Goal: Task Accomplishment & Management: Complete application form

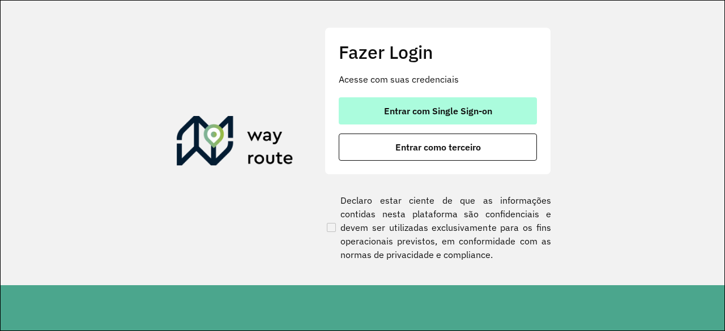
click at [443, 114] on span "Entrar com Single Sign-on" at bounding box center [438, 111] width 108 height 9
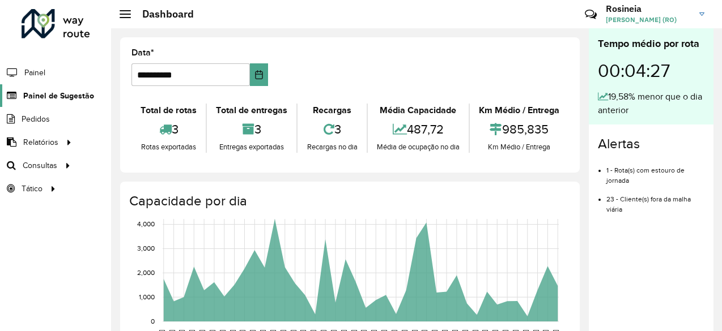
click at [58, 100] on span "Painel de Sugestão" at bounding box center [58, 96] width 71 height 12
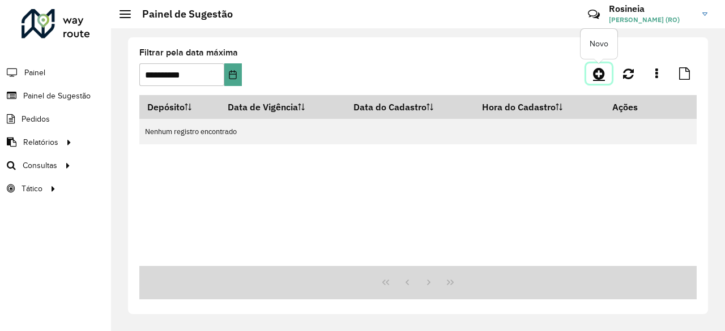
click at [601, 78] on icon at bounding box center [599, 74] width 12 height 14
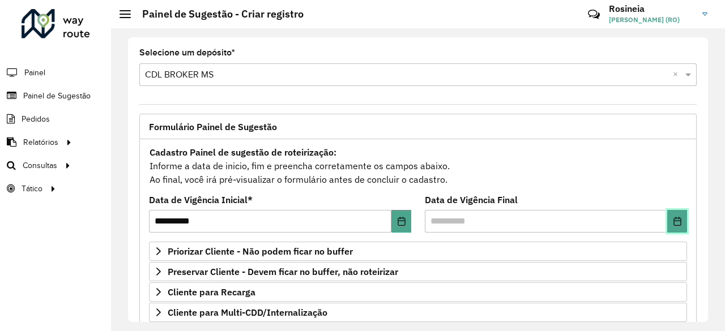
click at [673, 217] on icon "Choose Date" at bounding box center [677, 221] width 9 height 9
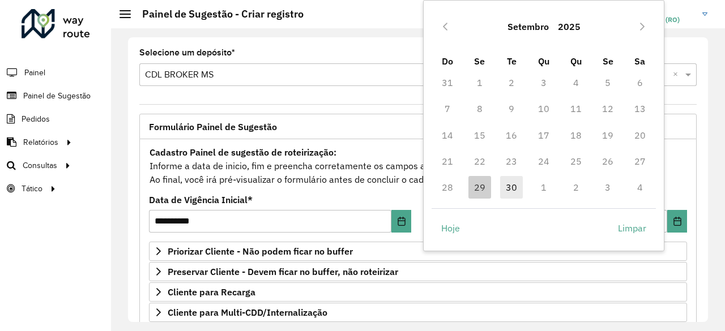
click at [514, 189] on span "30" at bounding box center [511, 187] width 23 height 23
type input "**********"
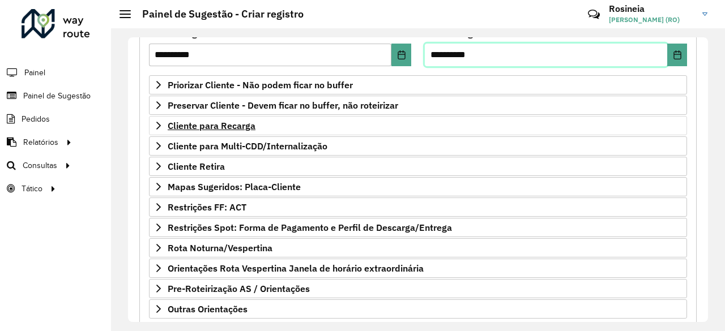
scroll to position [170, 0]
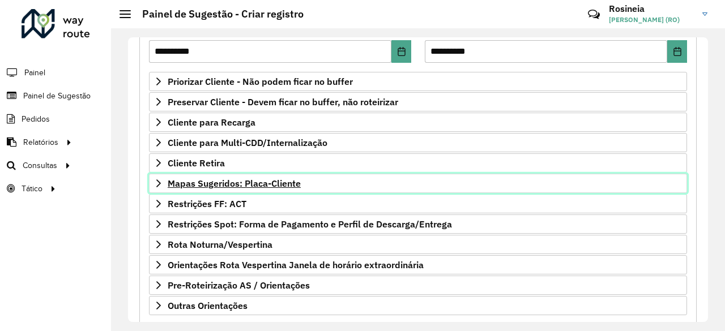
click at [239, 181] on span "Mapas Sugeridos: Placa-Cliente" at bounding box center [234, 183] width 133 height 9
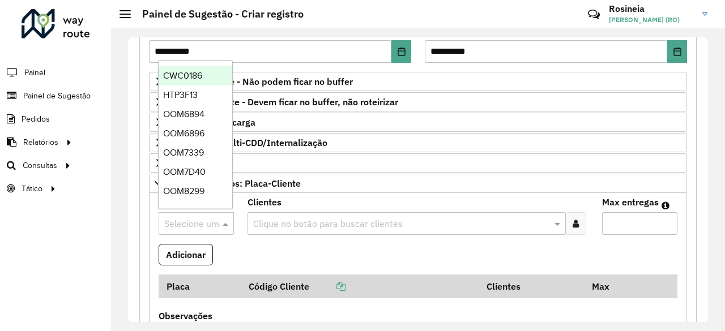
click at [184, 221] on input "text" at bounding box center [184, 225] width 41 height 14
type input "**"
click at [191, 90] on div "OOM6896" at bounding box center [196, 95] width 74 height 19
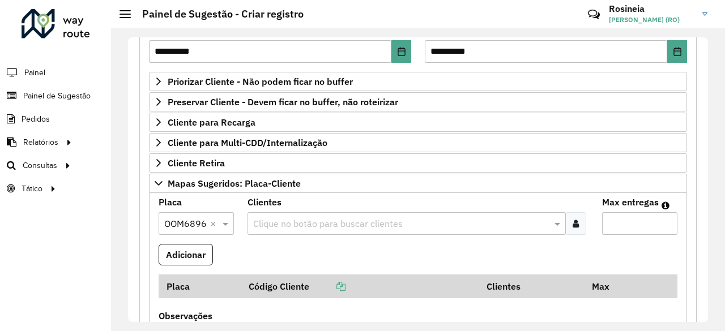
click at [306, 223] on input "text" at bounding box center [401, 225] width 302 height 14
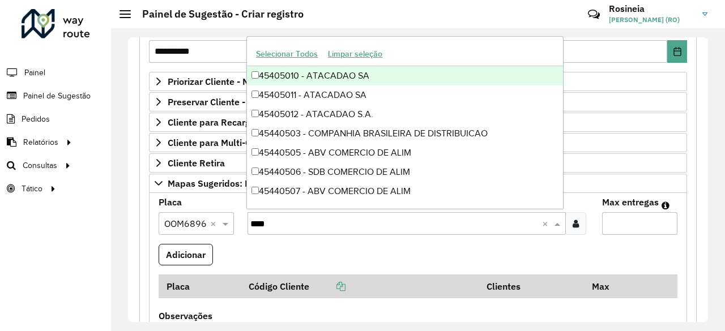
type input "*****"
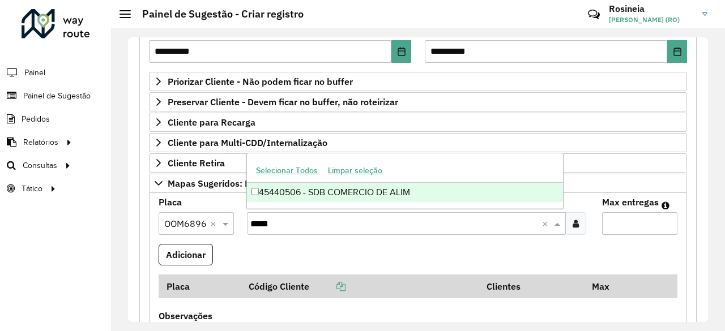
click at [384, 195] on div "45440506 - SDB COMERCIO DE ALIM" at bounding box center [405, 192] width 316 height 19
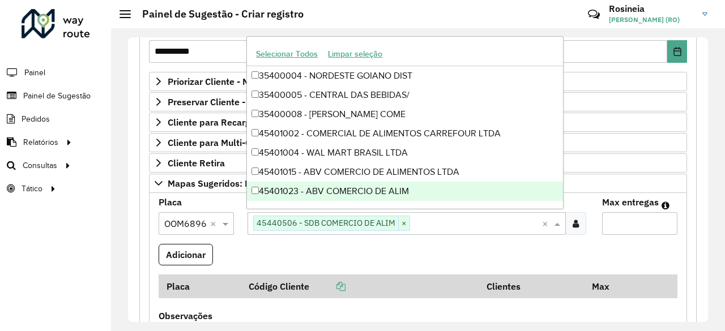
click at [634, 228] on input "Max entregas" at bounding box center [639, 223] width 75 height 23
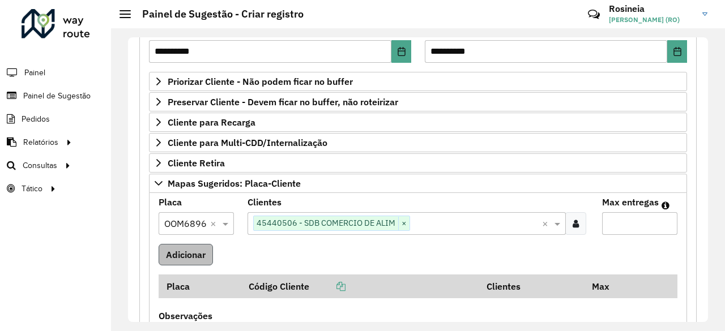
type input "*"
click at [188, 246] on button "Adicionar" at bounding box center [186, 255] width 54 height 22
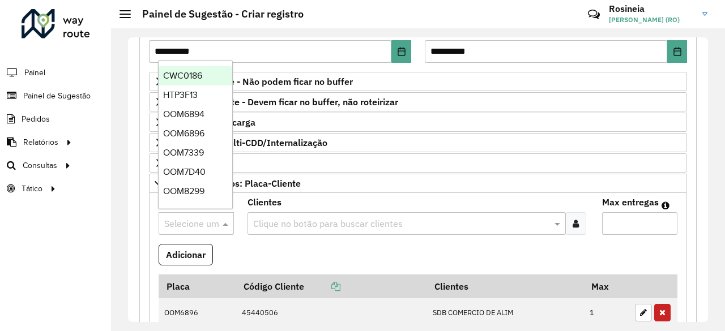
click at [198, 219] on input "text" at bounding box center [184, 225] width 41 height 14
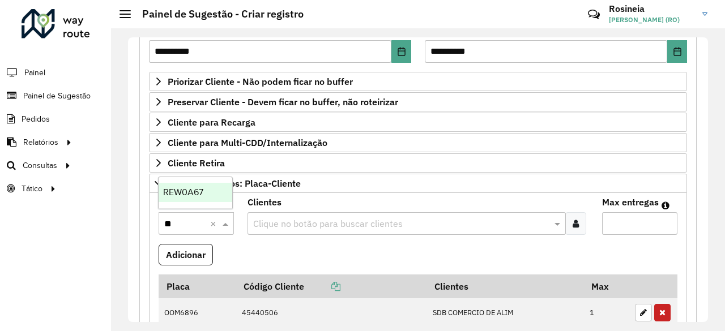
type input "*"
type input "****"
drag, startPoint x: 196, startPoint y: 193, endPoint x: 237, endPoint y: 210, distance: 44.2
click at [197, 193] on span "QAU2J92" at bounding box center [182, 193] width 39 height 10
click at [274, 219] on input "text" at bounding box center [401, 225] width 302 height 14
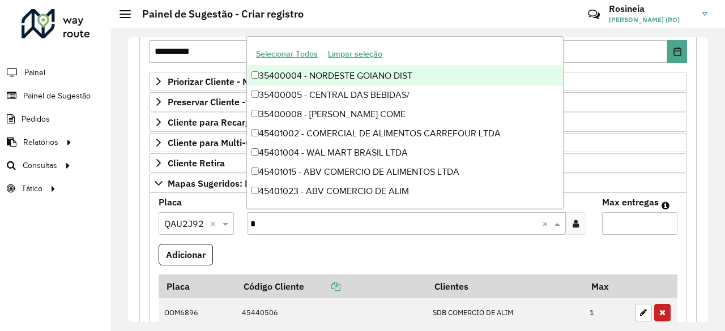
type input "**"
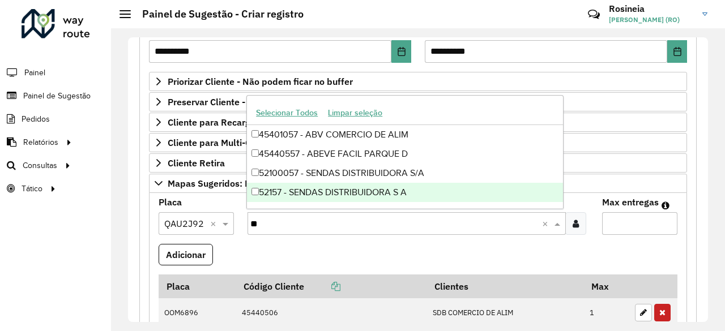
click at [317, 190] on div "52157 - SENDAS DISTRIBUIDORA S A" at bounding box center [405, 192] width 316 height 19
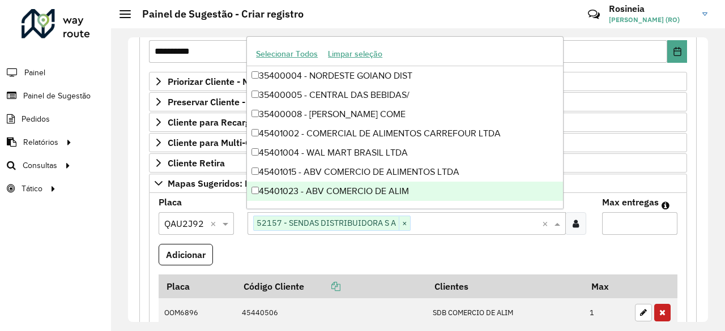
click at [621, 220] on input "Max entregas" at bounding box center [639, 223] width 75 height 23
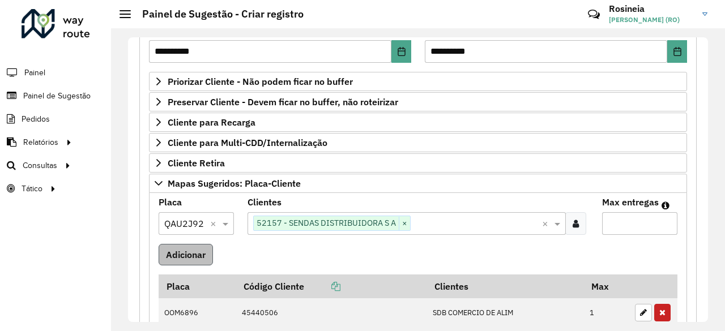
type input "*"
click at [202, 245] on button "Adicionar" at bounding box center [186, 255] width 54 height 22
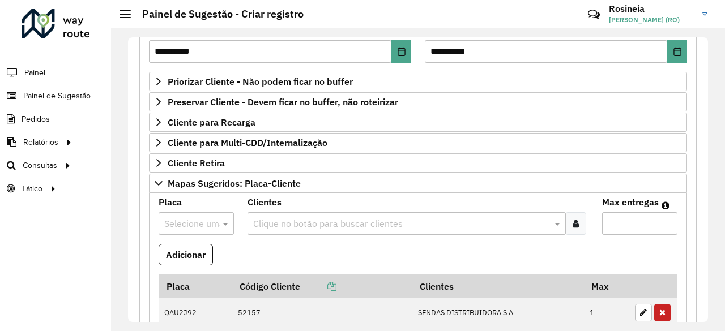
click at [195, 221] on input "text" at bounding box center [184, 225] width 41 height 14
type input "***"
click at [192, 193] on span "REW0A67" at bounding box center [183, 193] width 40 height 10
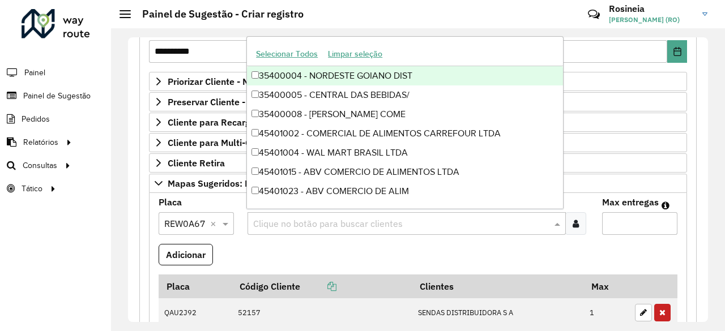
click at [317, 224] on input "text" at bounding box center [401, 225] width 302 height 14
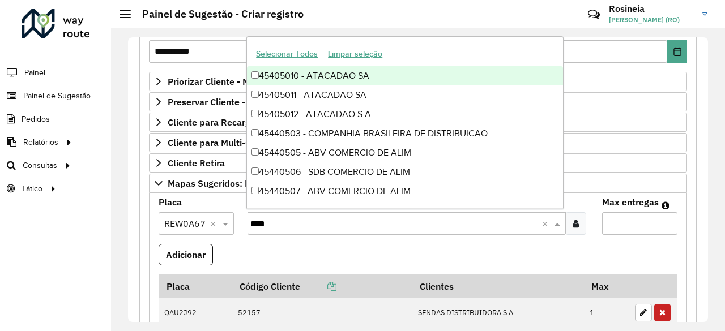
type input "*****"
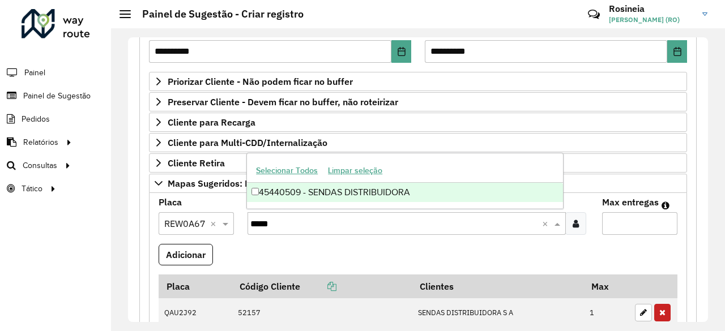
drag, startPoint x: 411, startPoint y: 193, endPoint x: 550, endPoint y: 208, distance: 140.2
click at [411, 193] on div "45440509 - SENDAS DISTRIBUIDORA" at bounding box center [405, 192] width 316 height 19
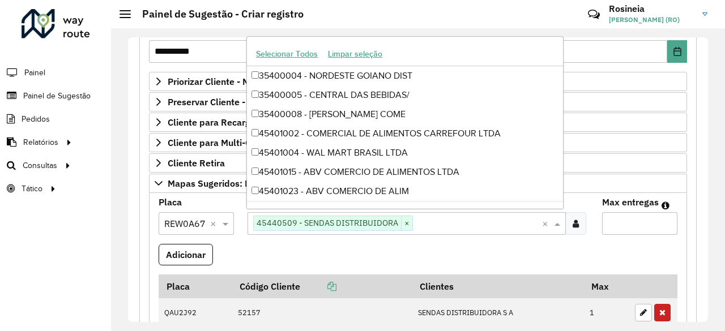
click at [637, 224] on input "Max entregas" at bounding box center [639, 223] width 75 height 23
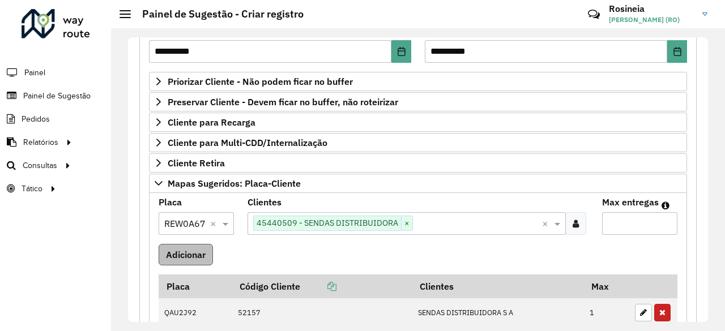
type input "*"
click at [188, 256] on button "Adicionar" at bounding box center [186, 255] width 54 height 22
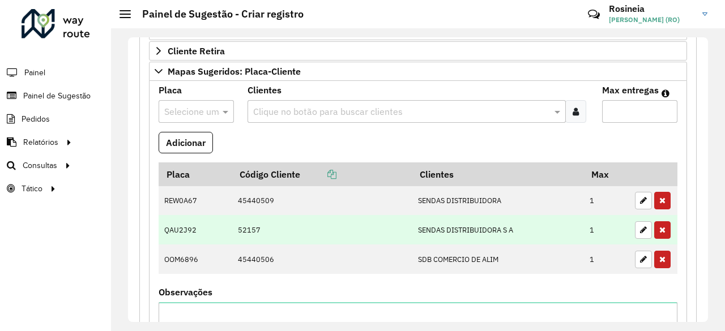
scroll to position [283, 0]
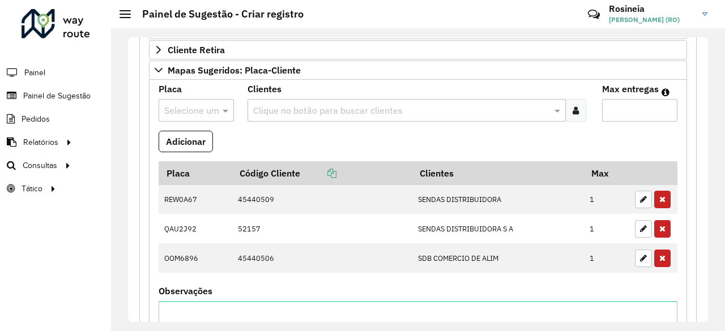
click at [186, 105] on input "text" at bounding box center [184, 111] width 41 height 14
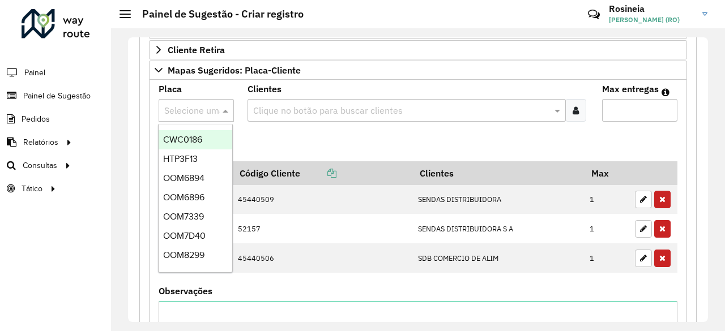
click at [329, 106] on input "text" at bounding box center [401, 111] width 302 height 14
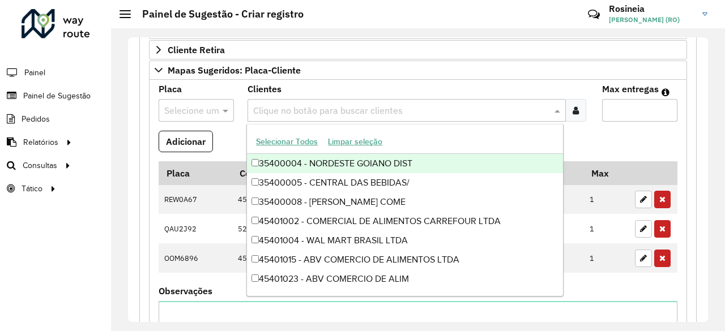
click at [187, 112] on input "text" at bounding box center [184, 111] width 41 height 14
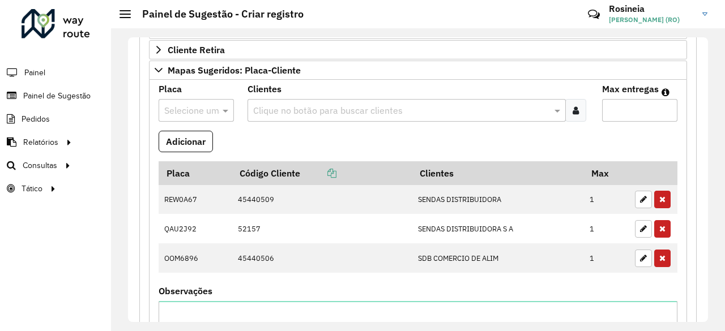
click at [185, 104] on input "text" at bounding box center [184, 111] width 41 height 14
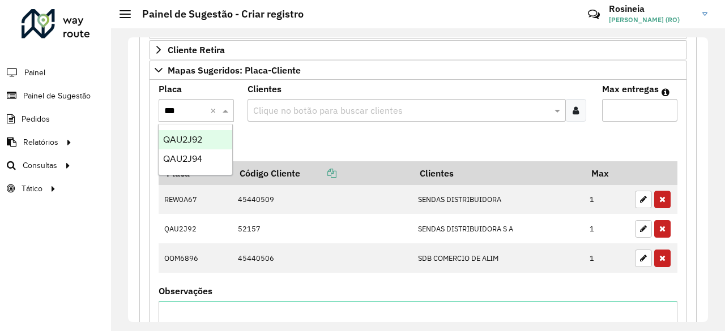
type input "****"
drag, startPoint x: 199, startPoint y: 139, endPoint x: 228, endPoint y: 133, distance: 29.6
click at [199, 140] on span "QAU2J94" at bounding box center [182, 140] width 39 height 10
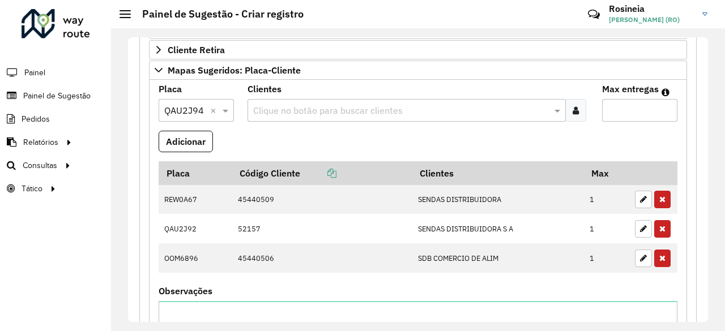
click at [279, 107] on input "text" at bounding box center [401, 111] width 302 height 14
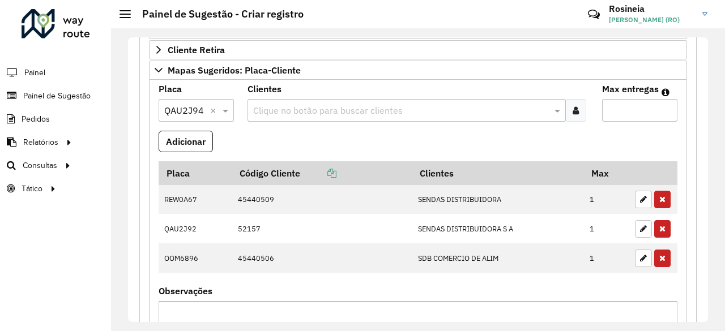
click at [287, 110] on input "text" at bounding box center [401, 111] width 302 height 14
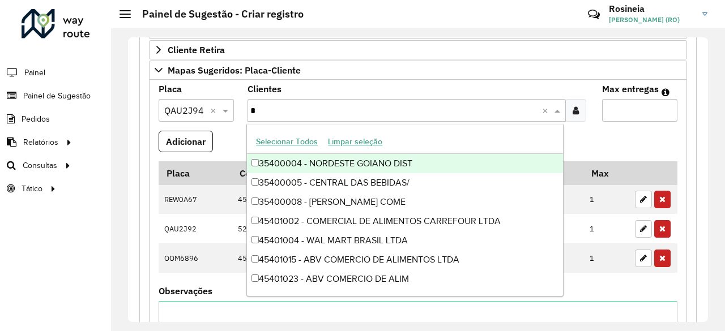
type input "**"
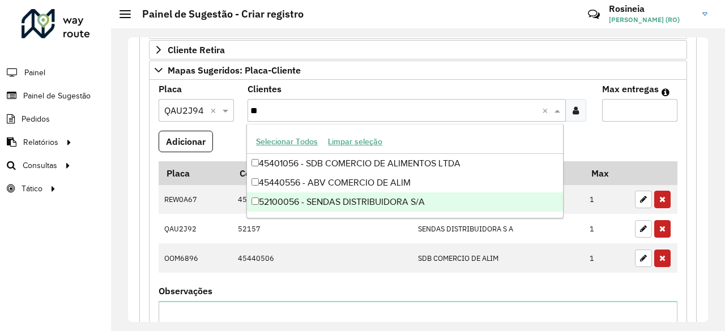
click at [333, 198] on div "52100056 - SENDAS DISTRIBUIDORA S/A" at bounding box center [405, 202] width 316 height 19
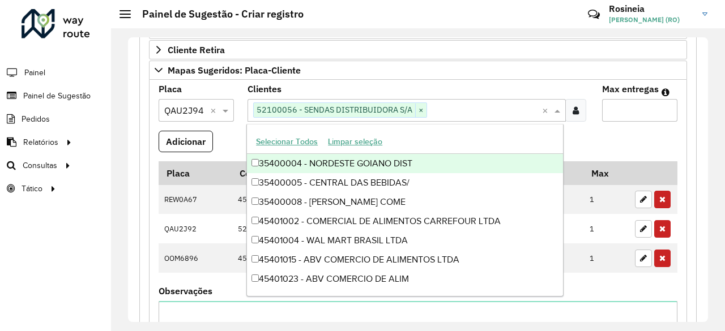
drag, startPoint x: 639, startPoint y: 101, endPoint x: 637, endPoint y: 107, distance: 6.1
click at [637, 105] on input "Max entregas" at bounding box center [639, 110] width 75 height 23
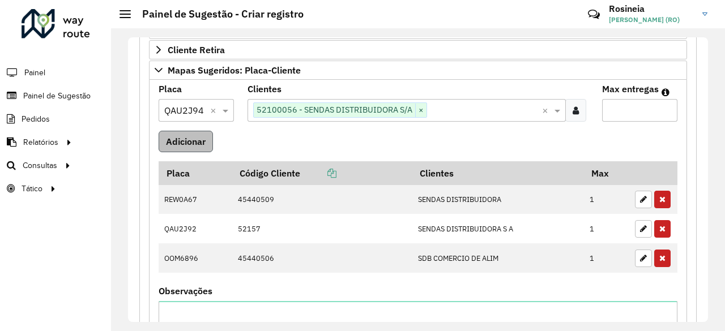
type input "*"
click at [194, 141] on button "Adicionar" at bounding box center [186, 142] width 54 height 22
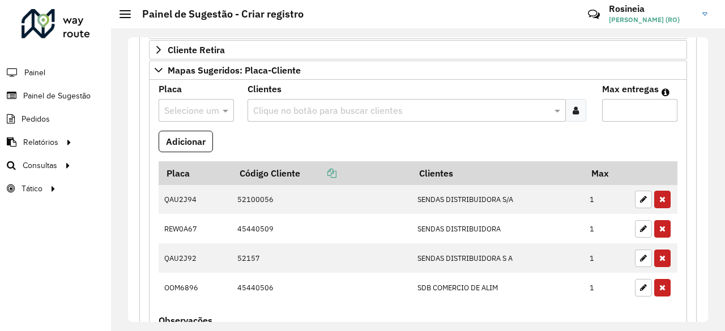
click at [192, 105] on input "text" at bounding box center [184, 111] width 41 height 14
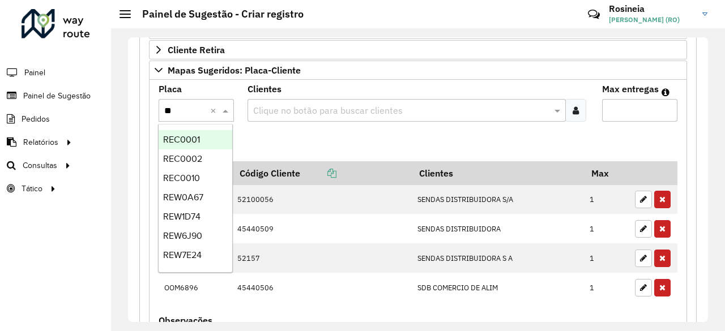
type input "***"
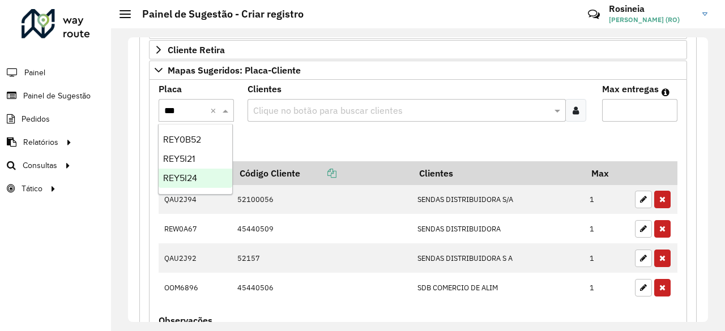
click at [192, 176] on span "REY5I24" at bounding box center [180, 178] width 34 height 10
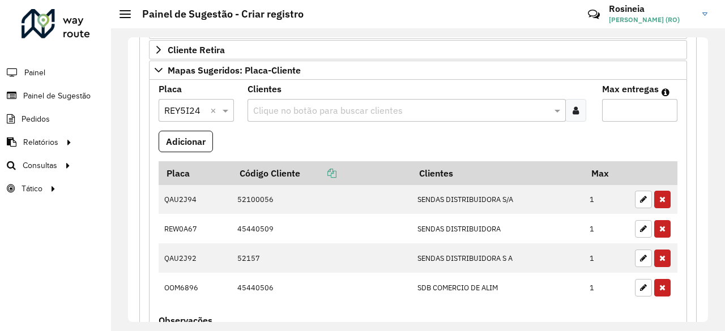
click at [289, 107] on input "text" at bounding box center [401, 111] width 302 height 14
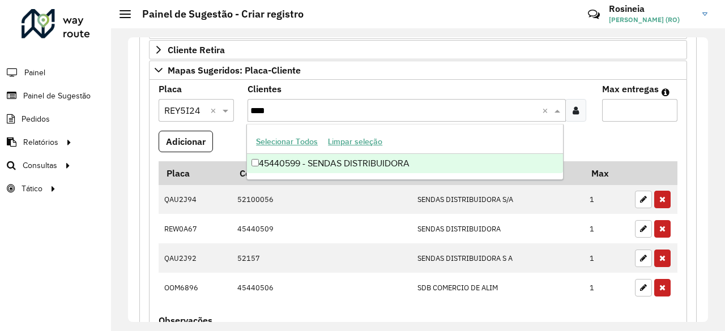
type input "*****"
click at [382, 163] on div "45440599 - SENDAS DISTRIBUIDORA" at bounding box center [405, 163] width 316 height 19
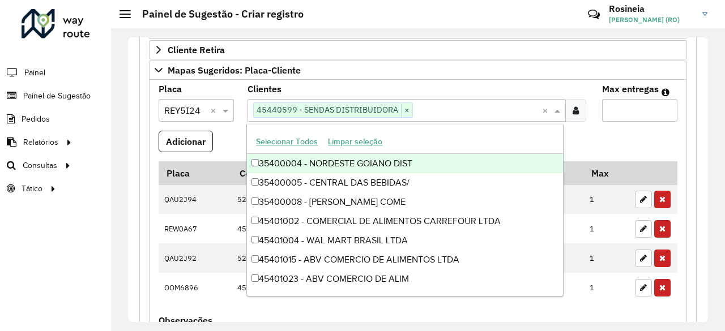
click at [626, 112] on input "Max entregas" at bounding box center [639, 110] width 75 height 23
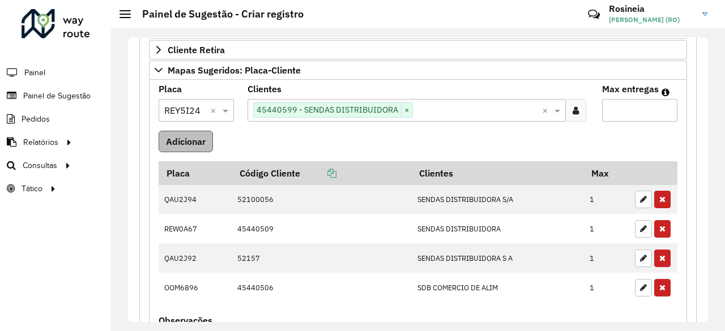
type input "*"
click at [186, 142] on button "Adicionar" at bounding box center [186, 142] width 54 height 22
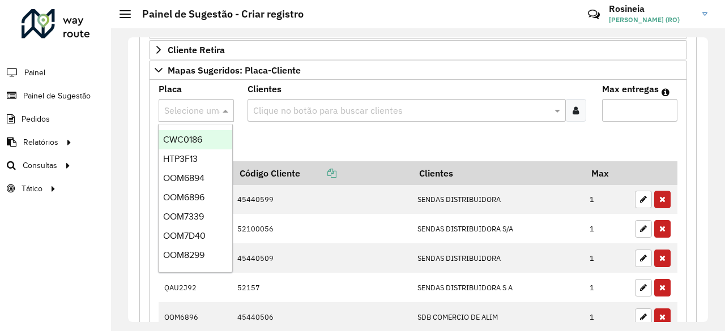
click at [197, 104] on input "text" at bounding box center [184, 111] width 41 height 14
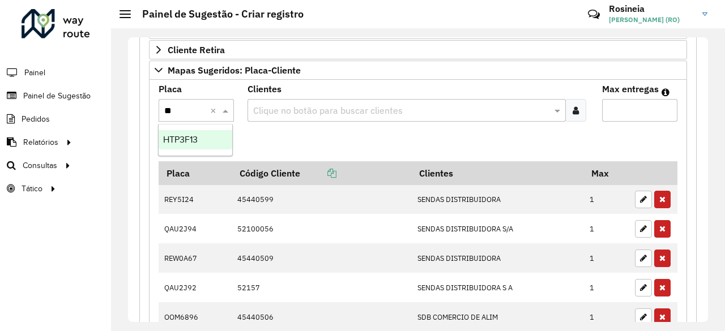
type input "***"
click at [193, 135] on span "HTP3F13" at bounding box center [180, 140] width 35 height 10
click at [281, 105] on input "text" at bounding box center [401, 111] width 302 height 14
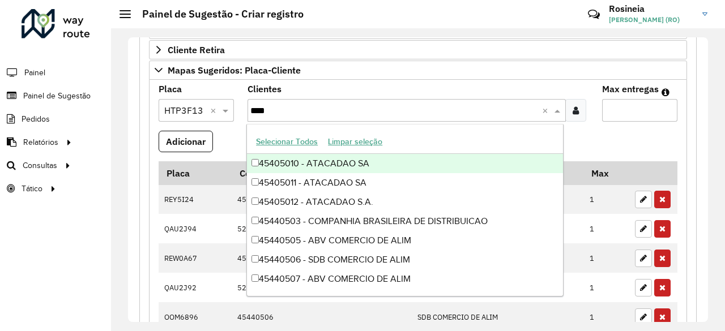
type input "*****"
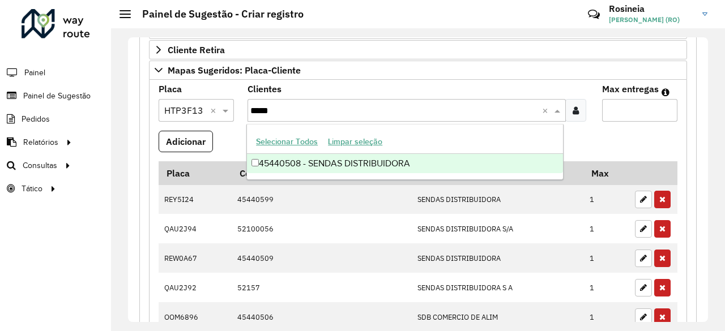
click at [408, 166] on div "45440508 - SENDAS DISTRIBUIDORA" at bounding box center [405, 163] width 316 height 19
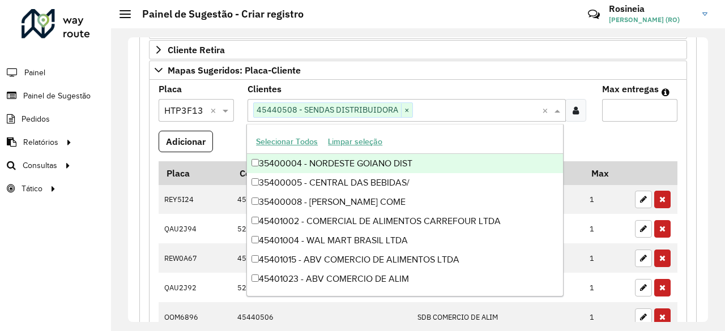
click at [627, 110] on input "Max entregas" at bounding box center [639, 110] width 75 height 23
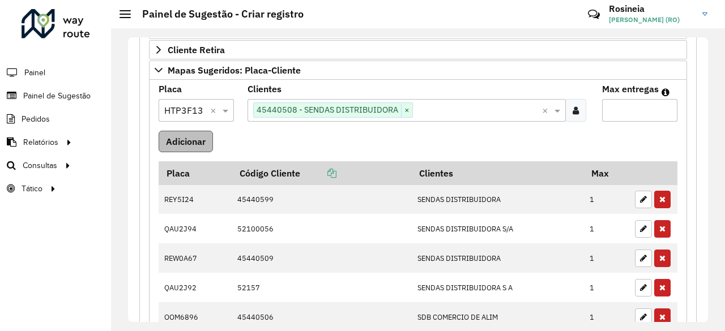
type input "*"
click at [205, 137] on button "Adicionar" at bounding box center [186, 142] width 54 height 22
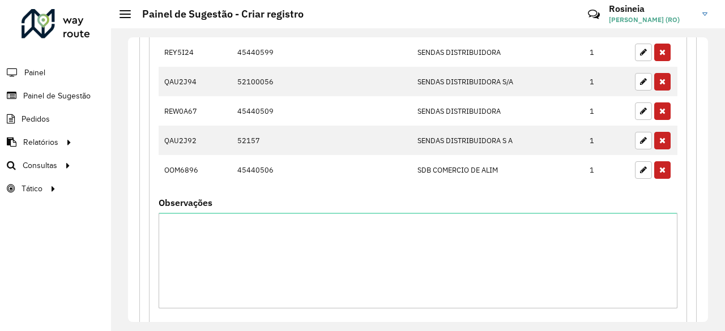
scroll to position [567, 0]
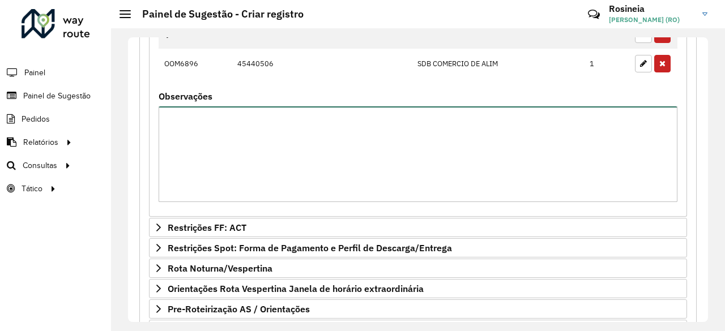
click at [228, 147] on textarea "Observações" at bounding box center [418, 155] width 519 height 96
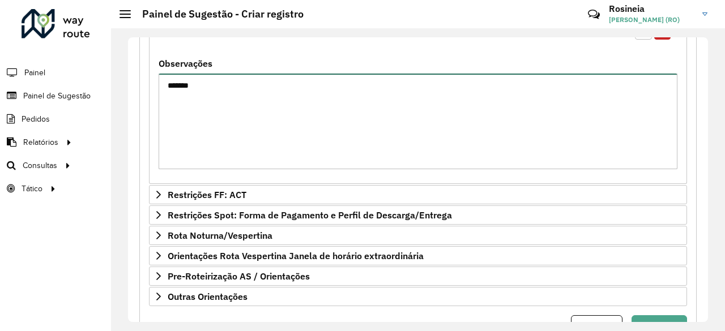
scroll to position [644, 0]
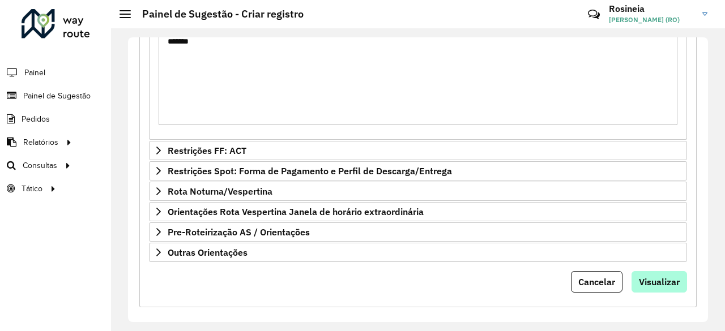
type textarea "*******"
click at [665, 276] on span "Visualizar" at bounding box center [659, 281] width 41 height 11
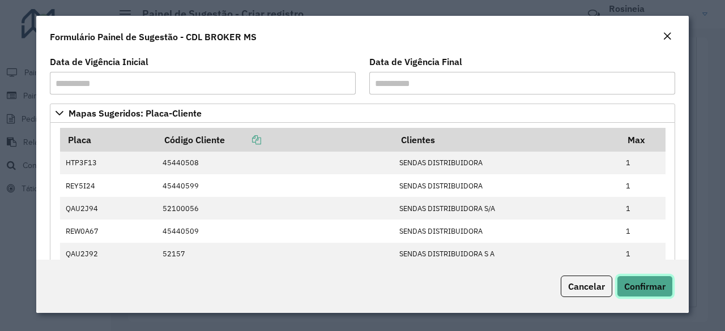
click at [649, 285] on span "Confirmar" at bounding box center [644, 286] width 41 height 11
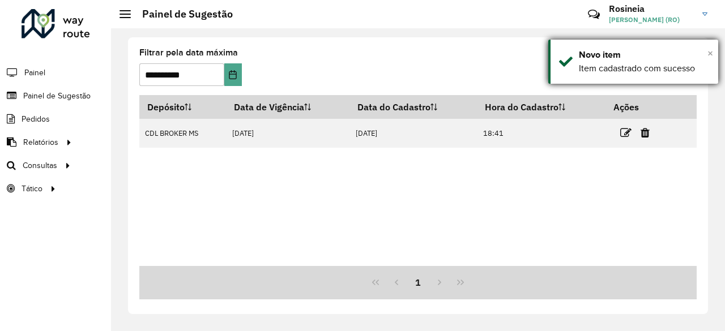
click at [708, 55] on span "×" at bounding box center [711, 53] width 6 height 12
